Goal: Information Seeking & Learning: Learn about a topic

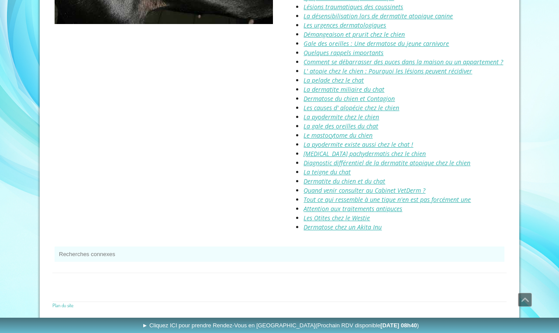
scroll to position [1451, 0]
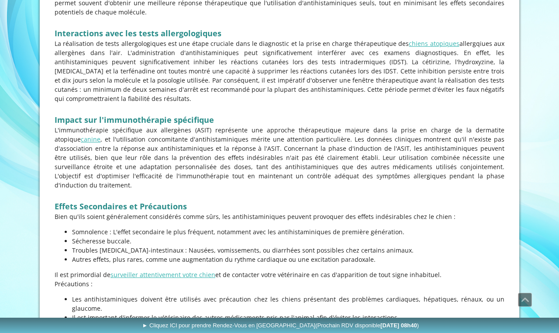
scroll to position [1084, 0]
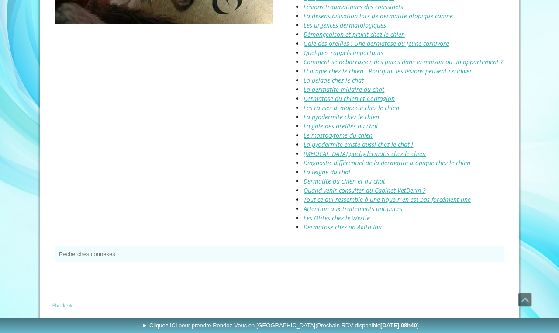
scroll to position [1503, 0]
